Goal: Task Accomplishment & Management: Manage account settings

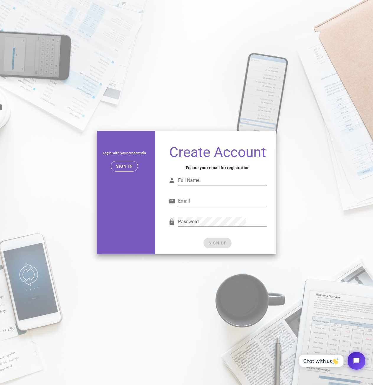
click at [210, 185] on input "Full Name" at bounding box center [222, 180] width 89 height 9
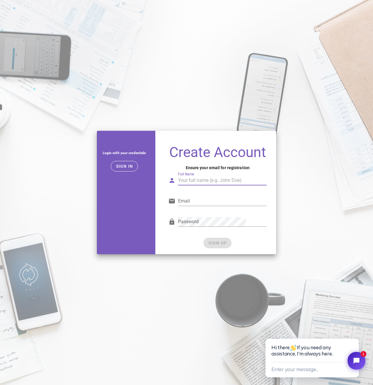
type input "[PERSON_NAME]"
click at [208, 206] on input "Email" at bounding box center [222, 201] width 89 height 9
type input "[EMAIL_ADDRESS][DOMAIN_NAME]"
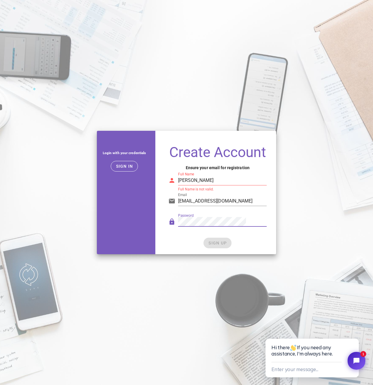
click at [167, 228] on div "Create Account Ensure your email for registration Full Name [PERSON_NAME] Full …" at bounding box center [217, 197] width 117 height 114
drag, startPoint x: 206, startPoint y: 190, endPoint x: 163, endPoint y: 184, distance: 42.6
click at [163, 184] on div "Create Account Ensure your email for registration Full Name [PERSON_NAME] Full …" at bounding box center [217, 192] width 124 height 131
type input "l"
type input "r"
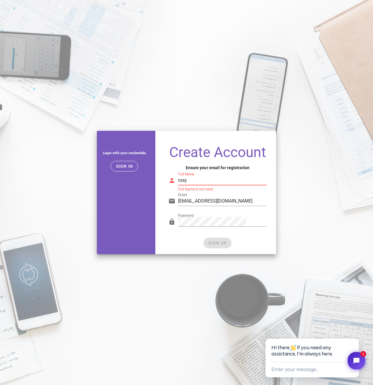
type input "rosy"
drag, startPoint x: 203, startPoint y: 189, endPoint x: 111, endPoint y: 186, distance: 92.0
click at [112, 186] on div "Login with your credentials Sign in Create Account Ensure your email for regist…" at bounding box center [186, 192] width 187 height 131
click at [184, 247] on div "SIGN UP" at bounding box center [217, 243] width 98 height 11
click at [210, 249] on div "SIGN UP" at bounding box center [217, 243] width 98 height 11
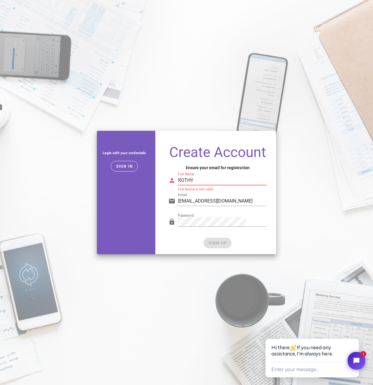
click at [210, 183] on input "ROTHY" at bounding box center [222, 180] width 89 height 9
click at [218, 185] on input "Rothy15" at bounding box center [222, 180] width 89 height 9
click at [237, 221] on div "Password" at bounding box center [218, 225] width 106 height 24
click at [213, 185] on input "Rothy15" at bounding box center [222, 180] width 89 height 9
click at [215, 249] on div "SIGN UP" at bounding box center [217, 243] width 98 height 11
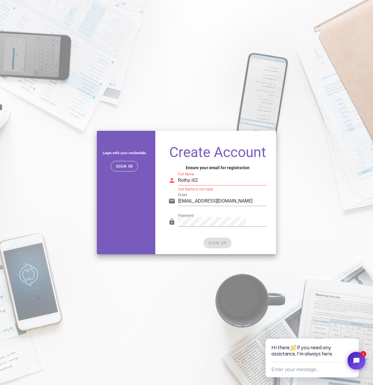
click at [197, 185] on input "Rothy i02" at bounding box center [222, 180] width 89 height 9
drag, startPoint x: 206, startPoint y: 248, endPoint x: 206, endPoint y: 198, distance: 50.0
click at [207, 247] on div "SIGN UP" at bounding box center [217, 243] width 98 height 11
drag, startPoint x: 197, startPoint y: 188, endPoint x: 202, endPoint y: 187, distance: 5.6
click at [196, 185] on input "Rothyi02" at bounding box center [222, 180] width 89 height 9
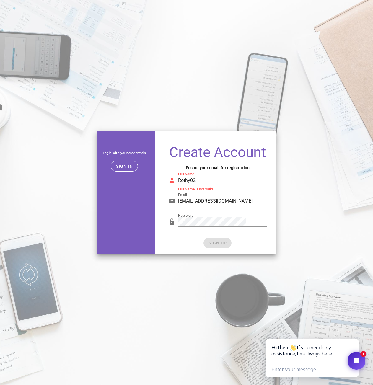
click at [230, 185] on input "Rothy02" at bounding box center [222, 180] width 89 height 9
click at [215, 185] on input "Rothyio0221" at bounding box center [222, 180] width 89 height 9
type input "Rothyio0221"
click at [231, 221] on div "Password" at bounding box center [218, 225] width 106 height 24
click at [219, 185] on input "Rothyio0221" at bounding box center [222, 180] width 89 height 9
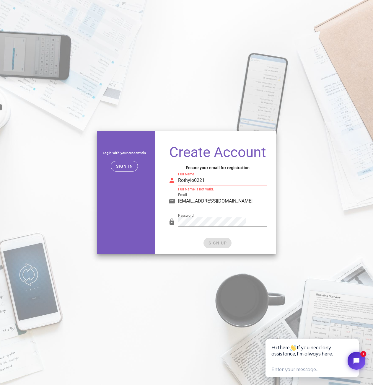
click at [219, 185] on input "Rothyio0221" at bounding box center [222, 180] width 89 height 9
type input "r"
type input "T"
type input "Rothy RO"
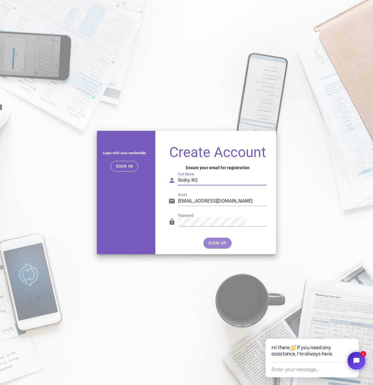
click at [211, 246] on span "SIGN UP" at bounding box center [217, 243] width 19 height 5
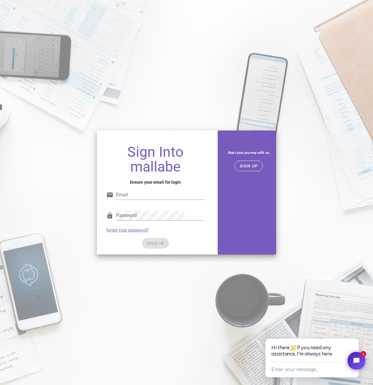
type input "[EMAIL_ADDRESS][DOMAIN_NAME]"
click at [157, 242] on div "SIGN IN" at bounding box center [155, 243] width 98 height 11
drag, startPoint x: 183, startPoint y: 234, endPoint x: 166, endPoint y: 240, distance: 18.0
click at [183, 234] on div "Password forgot your password?" at bounding box center [156, 221] width 106 height 31
click at [161, 245] on div "SIGN IN" at bounding box center [155, 243] width 98 height 11
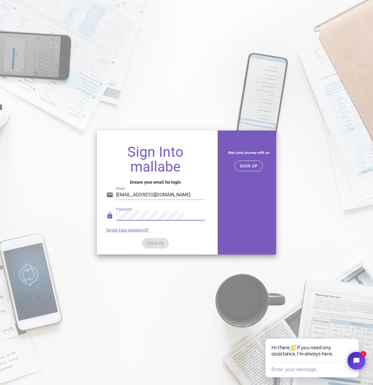
click at [218, 213] on div "Start your journey with us SIGN UP" at bounding box center [249, 192] width 62 height 131
click at [161, 240] on div "SIGN IN" at bounding box center [155, 243] width 98 height 11
click at [197, 196] on input "[EMAIL_ADDRESS][DOMAIN_NAME]" at bounding box center [160, 194] width 89 height 9
click at [164, 244] on span "SIGN IN" at bounding box center [155, 243] width 17 height 5
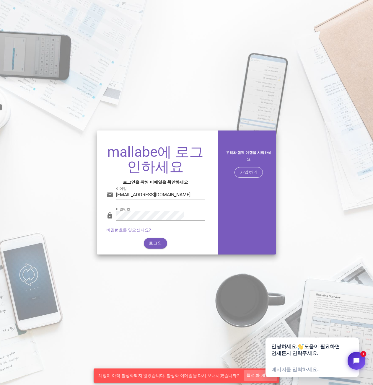
click at [250, 376] on font "활성화 재전송" at bounding box center [261, 375] width 28 height 5
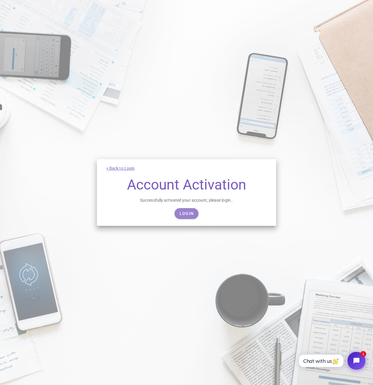
click at [188, 214] on span "Login" at bounding box center [186, 213] width 14 height 5
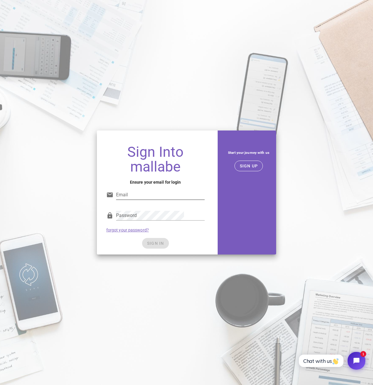
type input "[EMAIL_ADDRESS][DOMAIN_NAME]"
click at [178, 198] on input "[EMAIL_ADDRESS][DOMAIN_NAME]" at bounding box center [160, 194] width 89 height 9
click at [150, 242] on button "SIGN IN" at bounding box center [155, 243] width 27 height 11
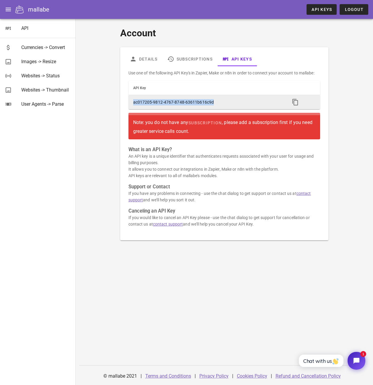
drag, startPoint x: 118, startPoint y: 102, endPoint x: 204, endPoint y: 105, distance: 85.5
click at [204, 105] on td "ac017205-9812-4767-8748-63611b616c9d" at bounding box center [207, 102] width 157 height 14
copy td "ac017205-9812-4767-8748-63611b616c9d"
